Goal: Task Accomplishment & Management: Use online tool/utility

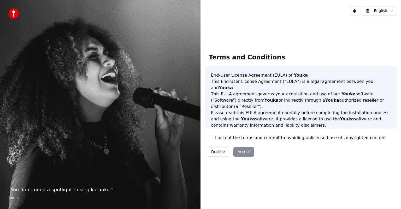
click at [211, 137] on button "I accept the terms and commit to avoiding unlicensed use of copyrighted content" at bounding box center [211, 138] width 4 height 4
click at [245, 154] on button "Accept" at bounding box center [243, 151] width 21 height 9
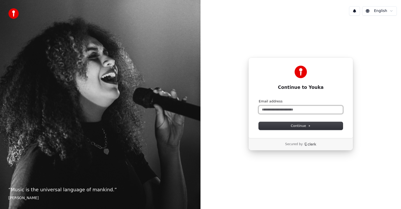
click at [269, 112] on input "Email address" at bounding box center [300, 110] width 84 height 8
click at [258, 99] on button "submit" at bounding box center [258, 99] width 0 height 0
type input "**********"
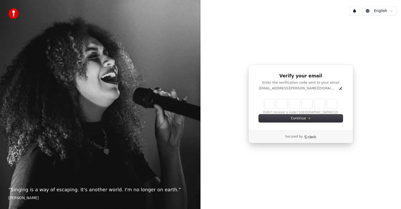
click at [269, 106] on input "Enter verification code" at bounding box center [300, 103] width 73 height 9
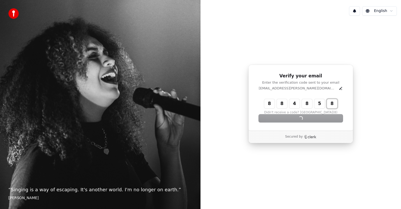
type input "******"
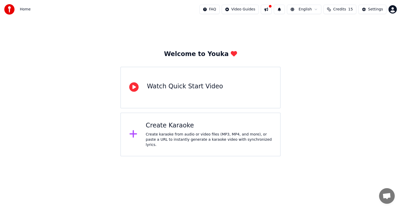
click at [135, 136] on icon at bounding box center [133, 133] width 8 height 9
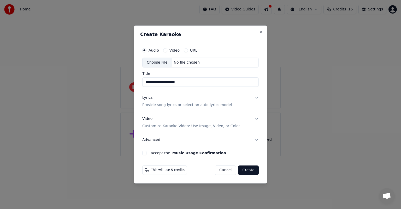
type input "**********"
click at [155, 106] on p "Provide song lyrics or select an auto lyrics model" at bounding box center [186, 105] width 89 height 5
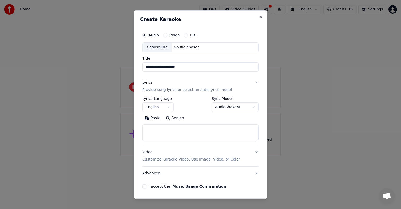
click at [149, 135] on textarea at bounding box center [200, 132] width 116 height 17
click at [148, 132] on textarea at bounding box center [200, 132] width 116 height 17
click at [147, 128] on textarea at bounding box center [200, 132] width 116 height 17
click at [144, 140] on textarea at bounding box center [200, 132] width 116 height 17
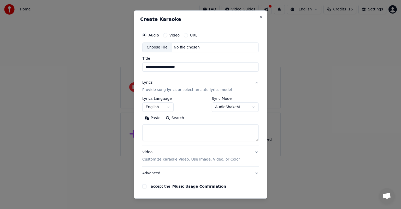
click at [151, 118] on button "Paste" at bounding box center [152, 118] width 21 height 8
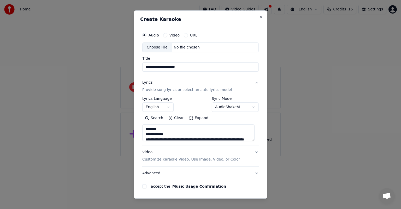
click at [145, 187] on button "I accept the Music Usage Confirmation" at bounding box center [144, 186] width 4 height 4
click at [147, 160] on p "Customize Karaoke Video: Use Image, Video, or Color" at bounding box center [191, 159] width 98 height 5
type textarea "**********"
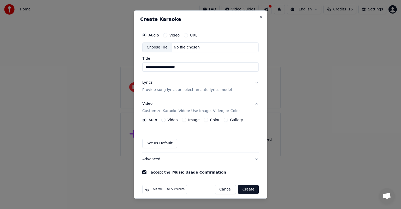
click at [182, 120] on button "Image" at bounding box center [184, 120] width 4 height 4
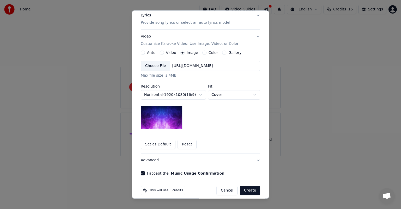
scroll to position [72, 0]
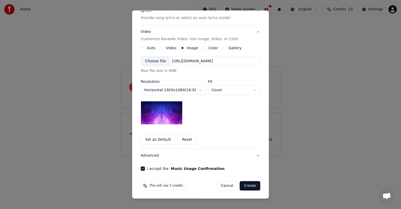
click at [158, 140] on button "Set as Default" at bounding box center [158, 139] width 35 height 9
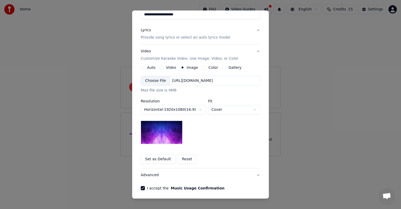
scroll to position [35, 0]
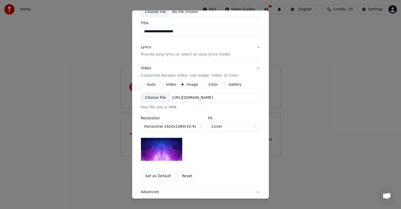
drag, startPoint x: 268, startPoint y: 76, endPoint x: 263, endPoint y: 51, distance: 25.8
click at [263, 51] on div "**********" at bounding box center [200, 104] width 137 height 188
click at [222, 85] on button "Gallery" at bounding box center [224, 84] width 4 height 4
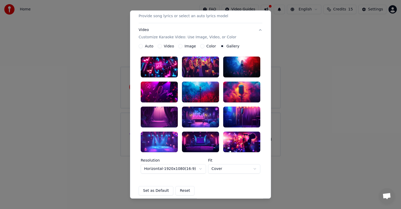
scroll to position [74, 0]
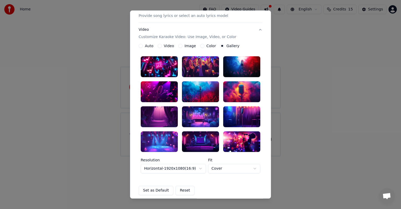
click at [157, 140] on div at bounding box center [159, 141] width 37 height 21
click at [160, 191] on button "Set as Default" at bounding box center [156, 190] width 35 height 9
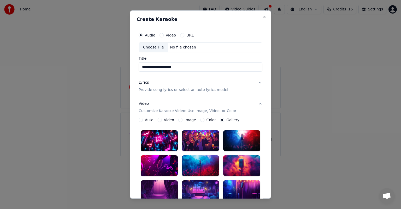
click at [184, 47] on div "No file chosen" at bounding box center [183, 47] width 30 height 5
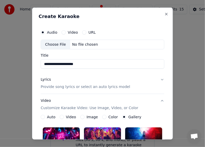
click at [84, 44] on div "No file chosen" at bounding box center [85, 44] width 30 height 5
type input "**********"
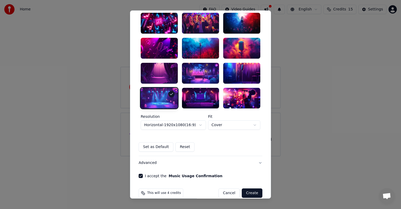
scroll to position [125, 0]
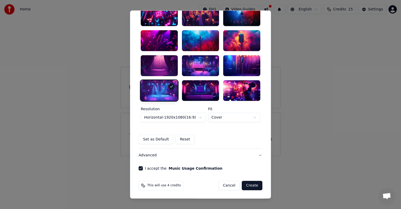
click at [250, 186] on button "Create" at bounding box center [252, 185] width 21 height 9
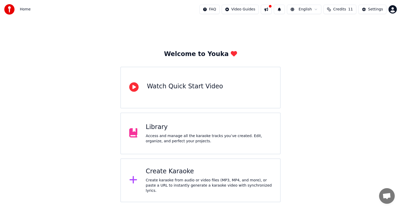
click at [159, 182] on div "Create karaoke from audio or video files (MP3, MP4, and more), or paste a URL t…" at bounding box center [209, 186] width 126 height 16
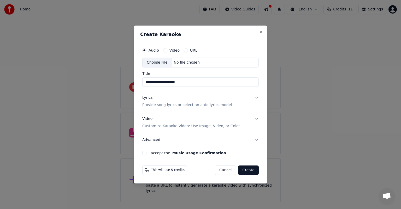
type input "**********"
click at [166, 51] on button "Video" at bounding box center [165, 50] width 4 height 4
click at [157, 82] on input "Title" at bounding box center [200, 81] width 116 height 9
type input "**********"
click at [149, 106] on p "Provide song lyrics or select an auto lyrics model" at bounding box center [186, 105] width 89 height 5
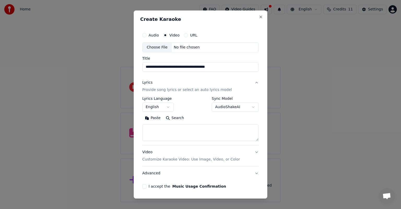
click at [149, 120] on button "Paste" at bounding box center [152, 118] width 21 height 8
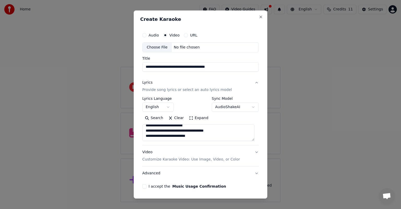
scroll to position [384, 0]
drag, startPoint x: 159, startPoint y: 128, endPoint x: 148, endPoint y: 137, distance: 13.6
type textarea "**********"
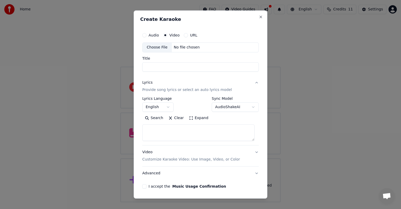
scroll to position [0, 0]
select select
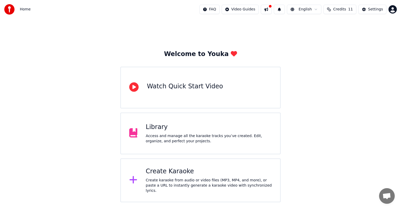
click at [163, 172] on div "Create Karaoke" at bounding box center [209, 171] width 126 height 8
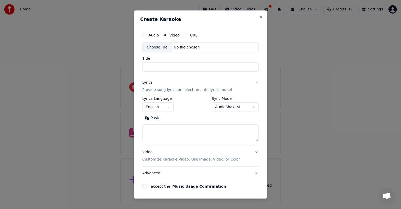
click at [177, 47] on div "No file chosen" at bounding box center [187, 47] width 30 height 5
click at [151, 66] on input "Title" at bounding box center [200, 66] width 116 height 9
type input "**********"
click at [152, 117] on button "Paste" at bounding box center [152, 118] width 21 height 8
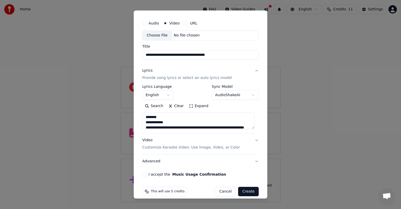
scroll to position [18, 0]
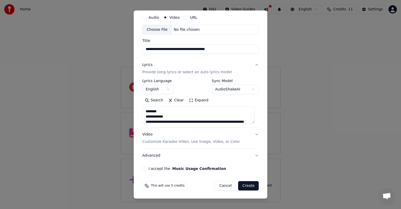
click at [145, 167] on button "I accept the Music Usage Confirmation" at bounding box center [144, 169] width 4 height 4
click at [165, 141] on p "Customize Karaoke Video: Use Image, Video, or Color" at bounding box center [191, 141] width 98 height 5
type textarea "**********"
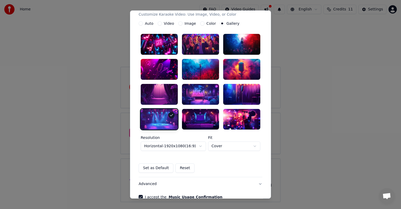
scroll to position [99, 0]
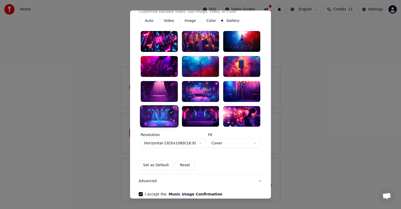
click at [252, 143] on body "**********" at bounding box center [200, 101] width 401 height 202
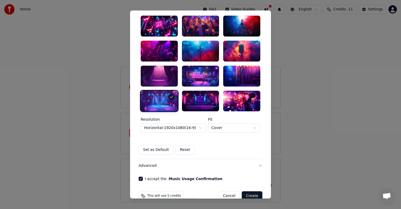
scroll to position [125, 0]
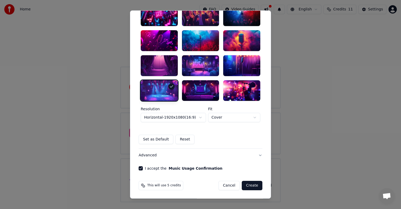
click at [248, 185] on button "Create" at bounding box center [252, 185] width 21 height 9
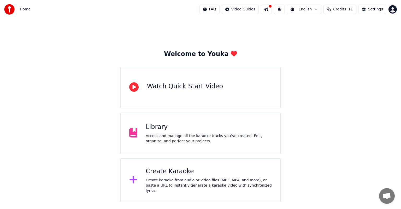
click at [157, 139] on div "Access and manage all the karaoke tracks you’ve created. Edit, organize, and pe…" at bounding box center [209, 139] width 126 height 10
click at [137, 182] on icon at bounding box center [133, 179] width 8 height 9
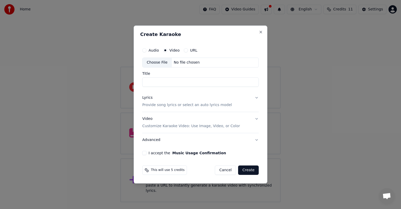
click at [171, 70] on div "Audio Video URL Choose File No file chosen Title" at bounding box center [200, 66] width 116 height 42
click at [159, 81] on input "Title" at bounding box center [200, 81] width 116 height 9
click at [226, 83] on input "**********" at bounding box center [200, 81] width 116 height 9
type input "**********"
click at [189, 106] on p "Provide song lyrics or select an auto lyrics model" at bounding box center [186, 105] width 89 height 5
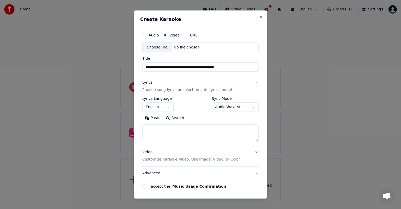
click at [157, 118] on button "Paste" at bounding box center [152, 118] width 21 height 8
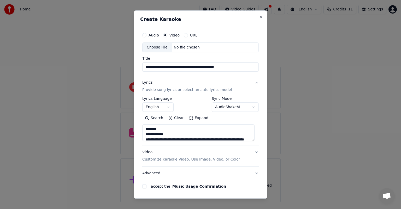
click at [145, 185] on button "I accept the Music Usage Confirmation" at bounding box center [144, 186] width 4 height 4
click at [158, 49] on div "Choose File" at bounding box center [156, 47] width 29 height 9
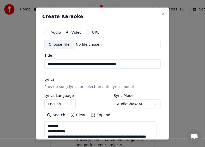
click at [83, 44] on div "No file chosen" at bounding box center [89, 44] width 30 height 5
click at [52, 45] on div "Choose File" at bounding box center [59, 44] width 29 height 9
click at [91, 45] on div "No file chosen" at bounding box center [89, 44] width 30 height 5
click at [46, 32] on button "Audio" at bounding box center [46, 32] width 4 height 4
type textarea "**********"
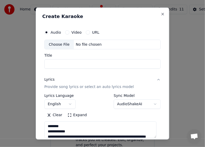
click at [61, 44] on div "Choose File" at bounding box center [59, 44] width 29 height 9
type textarea "**********"
type input "**********"
type textarea "**********"
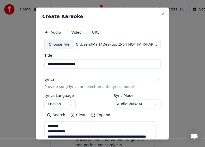
click at [67, 31] on button "Video" at bounding box center [67, 32] width 4 height 4
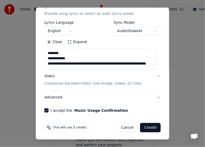
scroll to position [68, 0]
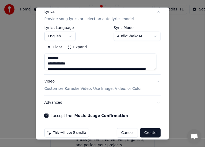
click at [154, 76] on button "Video Customize Karaoke Video: Use Image, Video, or Color" at bounding box center [102, 85] width 116 height 21
type textarea "**********"
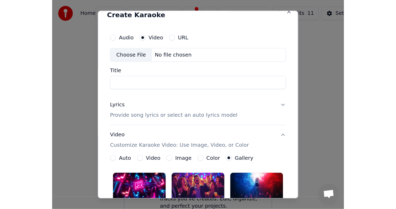
scroll to position [0, 0]
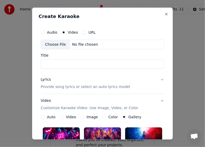
click at [72, 87] on p "Provide song lyrics or select an auto lyrics model" at bounding box center [85, 86] width 89 height 5
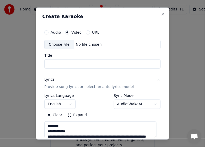
click at [51, 63] on input "Title" at bounding box center [102, 63] width 116 height 9
click at [46, 32] on button "Audio" at bounding box center [46, 32] width 4 height 4
click at [65, 32] on button "Video" at bounding box center [67, 32] width 4 height 4
click at [51, 64] on input "Title" at bounding box center [102, 63] width 116 height 9
click at [161, 15] on button "Close" at bounding box center [163, 14] width 4 height 4
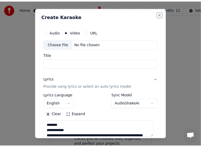
type textarea "**********"
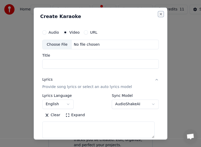
select select
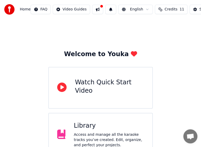
click at [79, 127] on div "Library" at bounding box center [109, 126] width 70 height 8
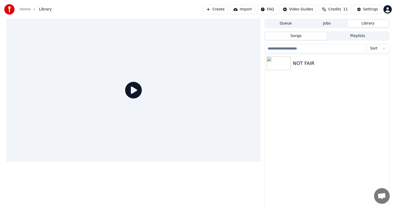
click at [136, 88] on icon at bounding box center [133, 90] width 17 height 17
click at [134, 90] on icon at bounding box center [133, 90] width 17 height 17
click at [133, 90] on icon at bounding box center [133, 90] width 17 height 17
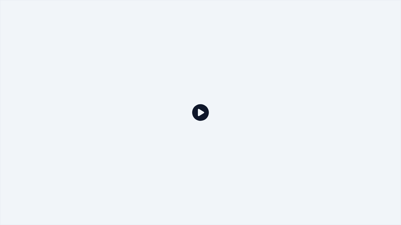
click at [133, 96] on div at bounding box center [200, 112] width 401 height 225
click at [198, 115] on icon at bounding box center [200, 112] width 17 height 17
click at [198, 116] on icon at bounding box center [200, 112] width 17 height 17
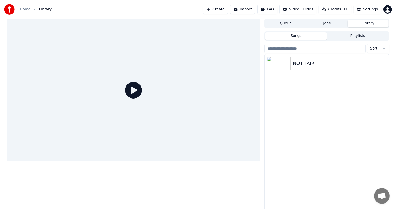
click at [198, 110] on div at bounding box center [134, 90] width 254 height 143
click at [283, 66] on img at bounding box center [279, 64] width 24 height 14
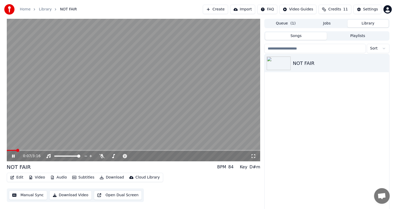
click at [253, 157] on icon at bounding box center [253, 156] width 5 height 4
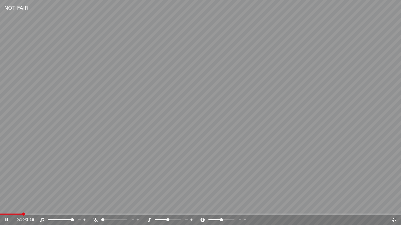
click at [95, 209] on icon at bounding box center [95, 220] width 5 height 4
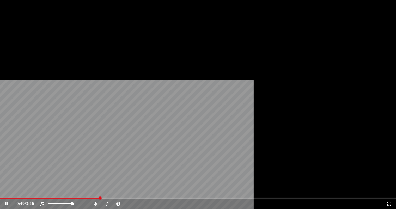
click at [20, 39] on button "Edit" at bounding box center [16, 34] width 17 height 7
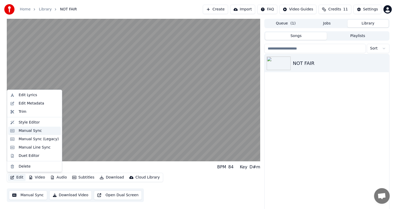
click at [29, 130] on div "Manual Sync" at bounding box center [30, 130] width 23 height 5
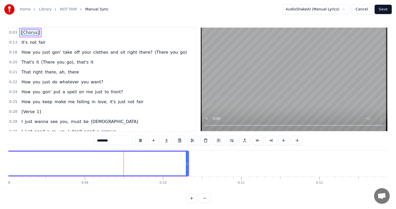
scroll to position [0, 675]
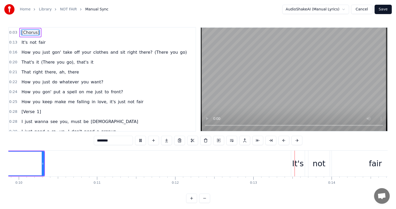
click at [21, 41] on span "It's" at bounding box center [24, 42] width 7 height 6
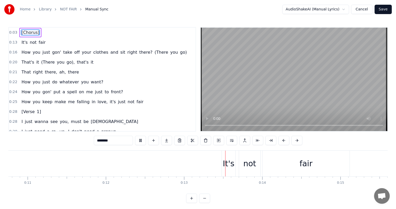
type input "****"
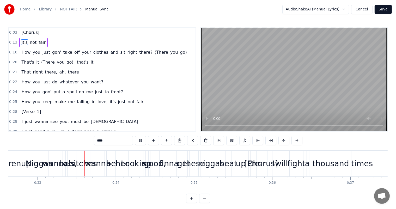
scroll to position [0, 2554]
click at [21, 119] on span "I" at bounding box center [22, 122] width 2 height 6
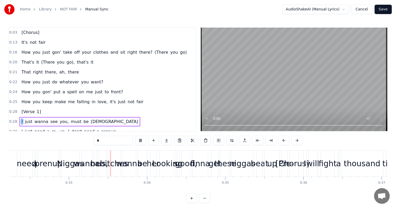
scroll to position [0, 2548]
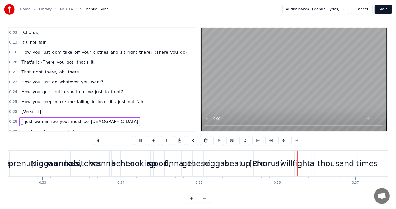
click at [21, 120] on span "I" at bounding box center [22, 122] width 2 height 6
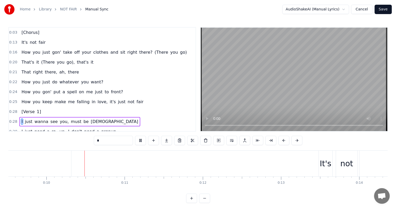
scroll to position [0, 745]
click at [21, 43] on span "It's" at bounding box center [24, 42] width 7 height 6
type input "****"
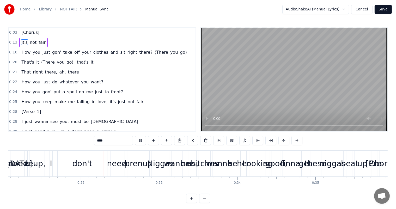
scroll to position [0, 2443]
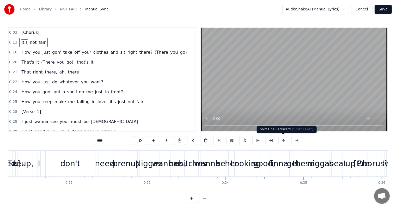
click at [281, 139] on button at bounding box center [284, 140] width 11 height 9
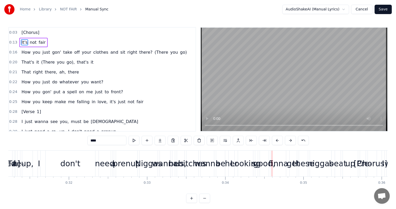
click at [275, 142] on button at bounding box center [277, 140] width 11 height 9
click at [276, 140] on button at bounding box center [277, 140] width 11 height 9
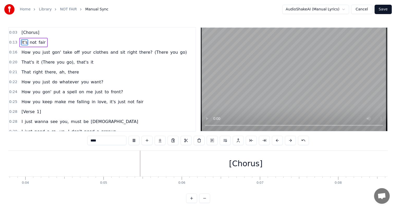
scroll to position [0, 352]
click at [37, 32] on div "[Chorus]" at bounding box center [30, 32] width 22 height 9
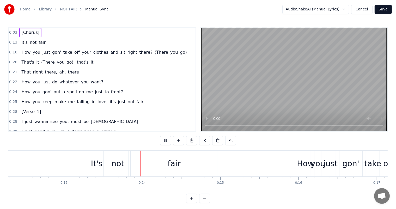
scroll to position [0, 1024]
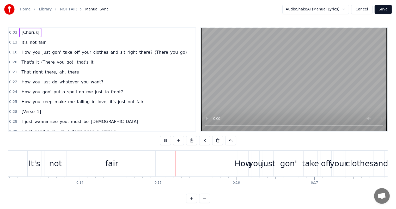
click at [36, 33] on div "[Chorus]" at bounding box center [30, 32] width 22 height 9
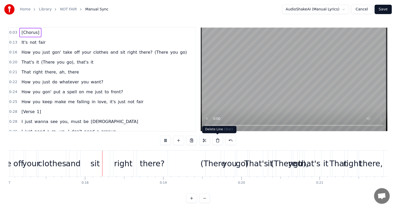
scroll to position [0, 1360]
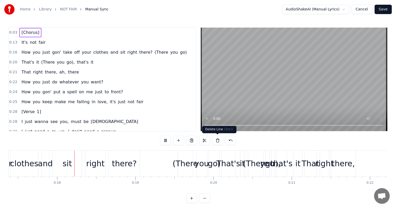
click at [217, 142] on button at bounding box center [217, 140] width 11 height 9
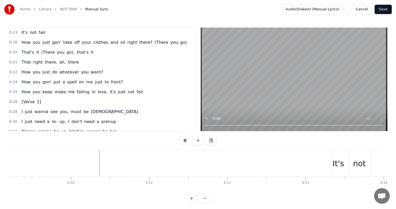
scroll to position [0, 730]
click at [21, 32] on span "It's" at bounding box center [24, 32] width 7 height 6
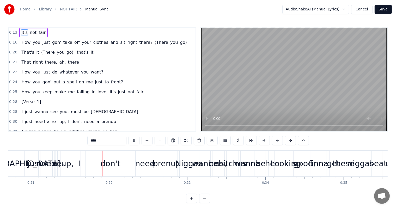
scroll to position [0, 2420]
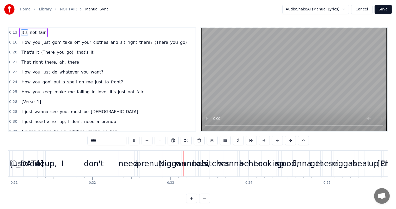
click at [133, 140] on button at bounding box center [134, 140] width 11 height 9
click at [134, 139] on button at bounding box center [134, 140] width 11 height 9
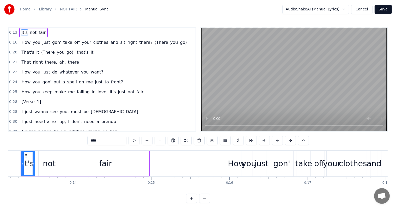
click at [134, 139] on button at bounding box center [134, 140] width 11 height 9
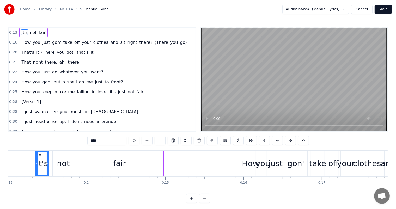
click at [134, 139] on button at bounding box center [134, 140] width 11 height 9
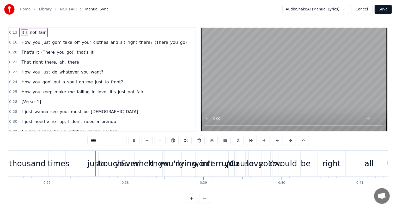
scroll to position [0, 2861]
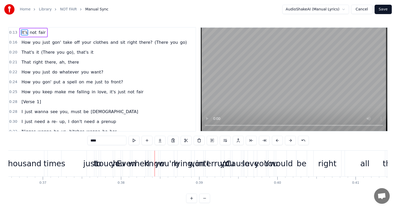
click at [162, 110] on div "0:28 I just wanna see you, must be santería" at bounding box center [102, 112] width 187 height 10
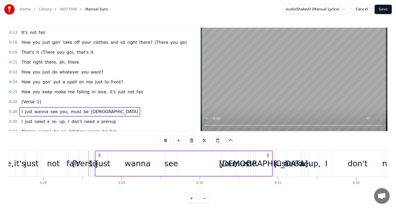
scroll to position [0, 2165]
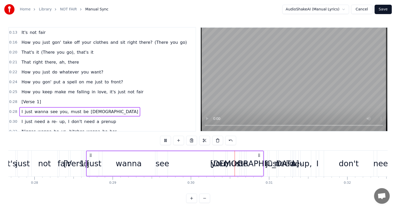
click at [161, 196] on div "0:13 It's not fair 0:16 How you just gon' take off your clothes and sit right t…" at bounding box center [198, 115] width 380 height 176
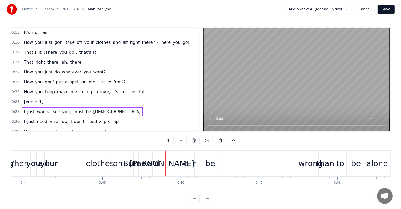
scroll to position [0, 3514]
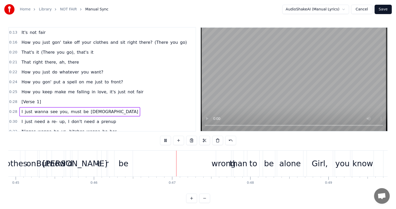
click at [370, 11] on button "Cancel" at bounding box center [361, 9] width 21 height 9
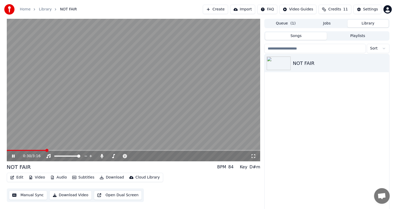
click at [13, 157] on icon at bounding box center [17, 156] width 12 height 4
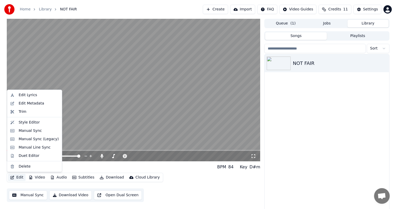
click at [18, 178] on button "Edit" at bounding box center [16, 177] width 17 height 7
click at [33, 139] on div "Manual Sync (Legacy)" at bounding box center [39, 139] width 40 height 5
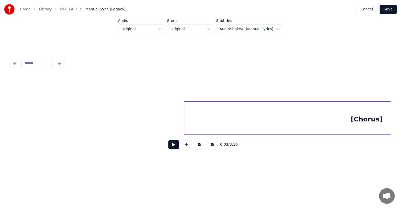
click at [173, 147] on button at bounding box center [173, 144] width 10 height 9
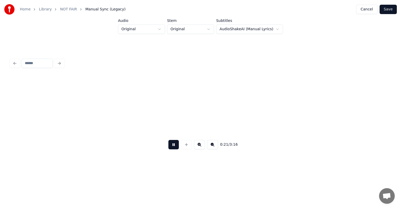
scroll to position [0, 1140]
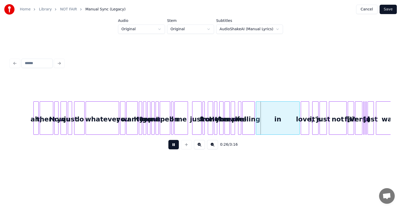
click at [175, 148] on button at bounding box center [173, 144] width 10 height 9
click at [61, 59] on div at bounding box center [200, 63] width 384 height 11
